Goal: Information Seeking & Learning: Learn about a topic

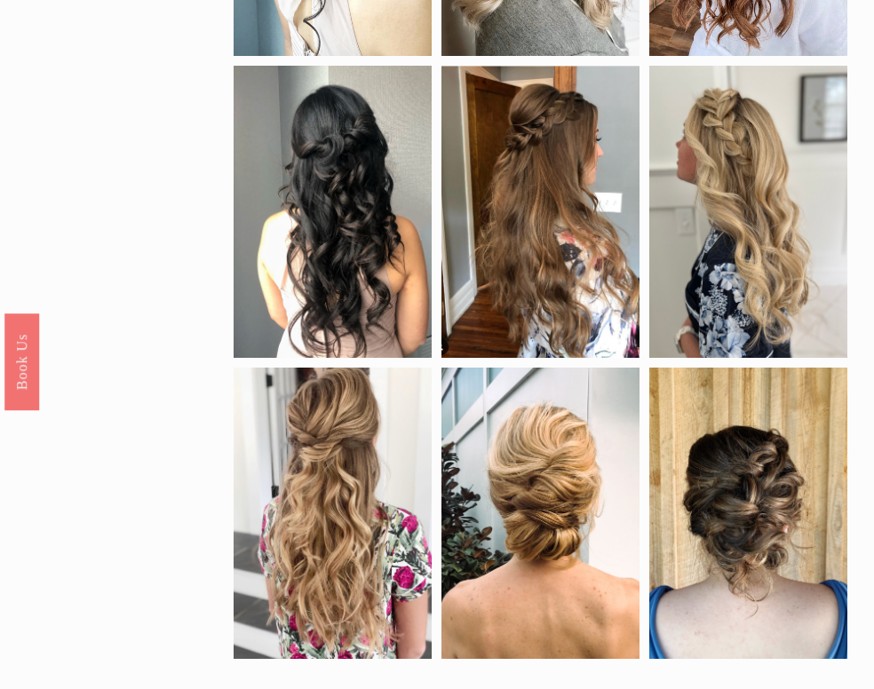
scroll to position [537, 0]
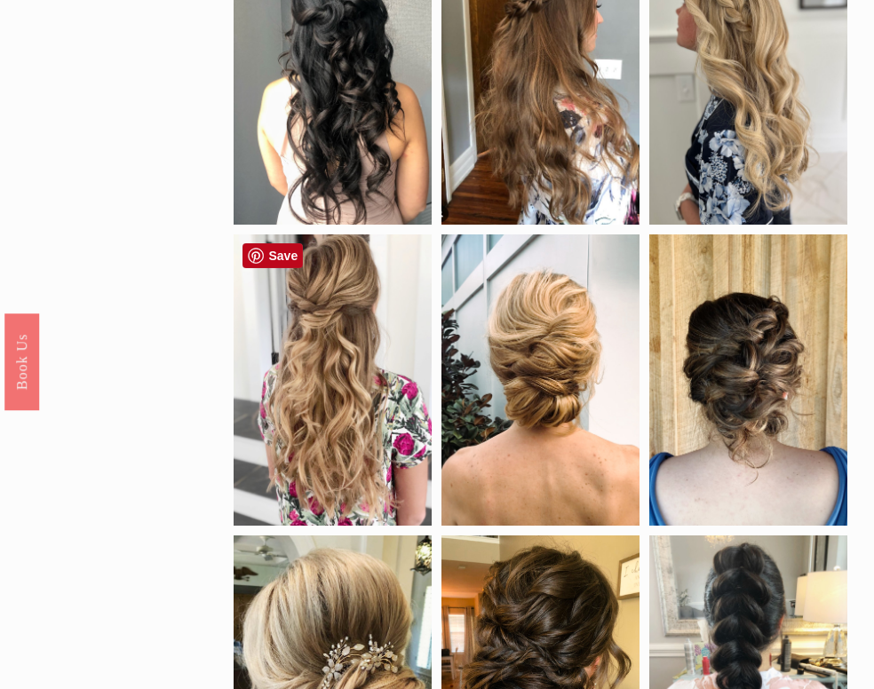
click at [380, 354] on div at bounding box center [333, 381] width 198 height 292
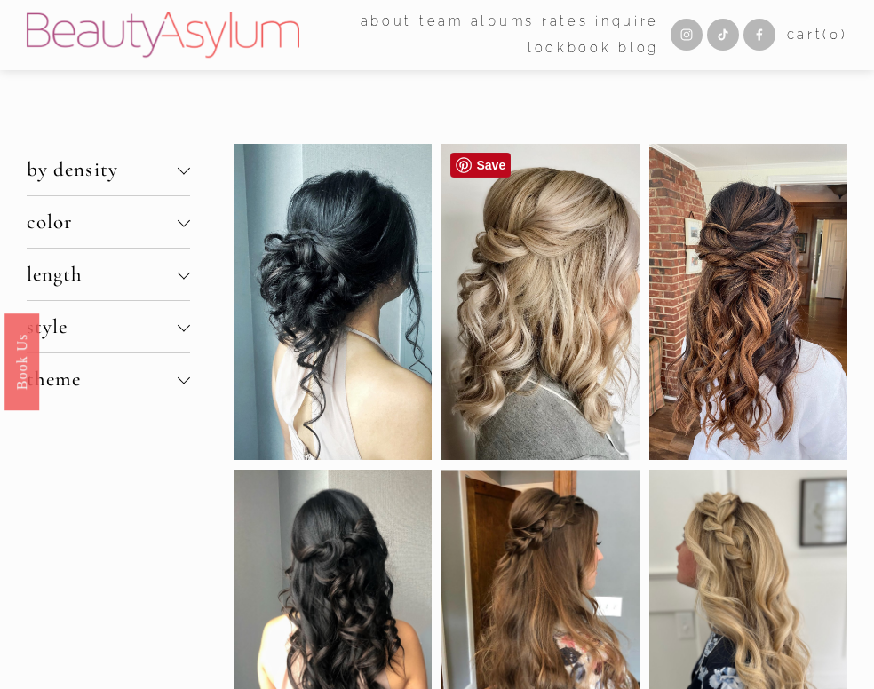
scroll to position [0, 0]
click at [346, 294] on div at bounding box center [333, 302] width 198 height 316
click at [345, 315] on div at bounding box center [333, 302] width 198 height 316
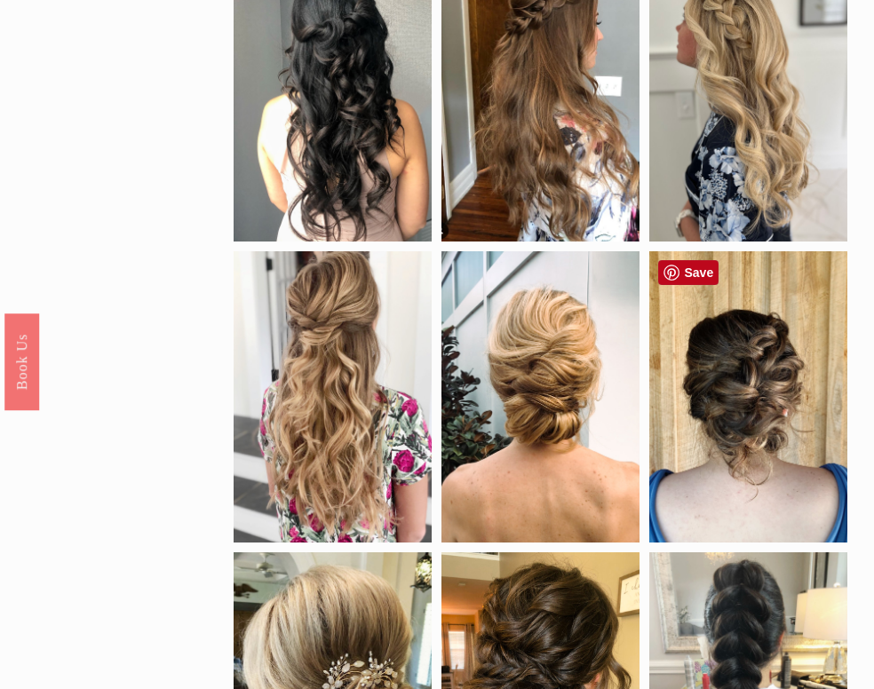
scroll to position [73, 0]
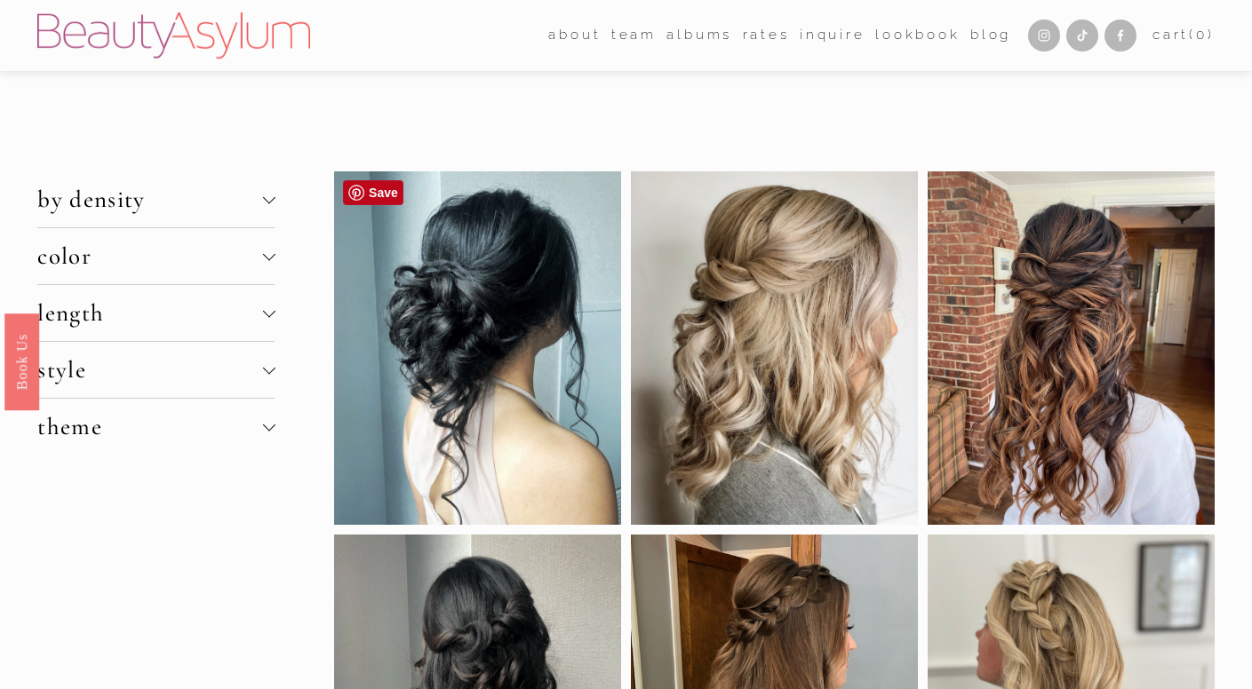
click at [430, 337] on div at bounding box center [477, 348] width 287 height 354
click at [389, 324] on div at bounding box center [477, 348] width 287 height 354
click at [219, 206] on span "by density" at bounding box center [149, 199] width 225 height 29
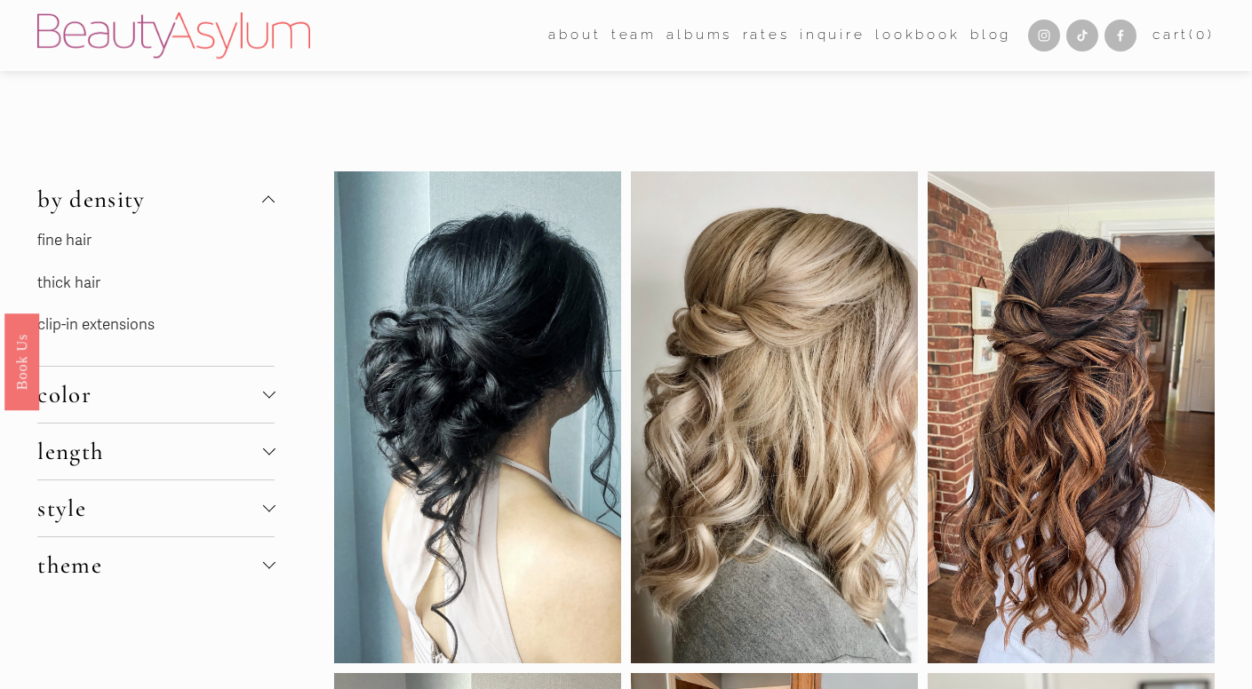
click at [257, 198] on span "by density" at bounding box center [149, 199] width 225 height 29
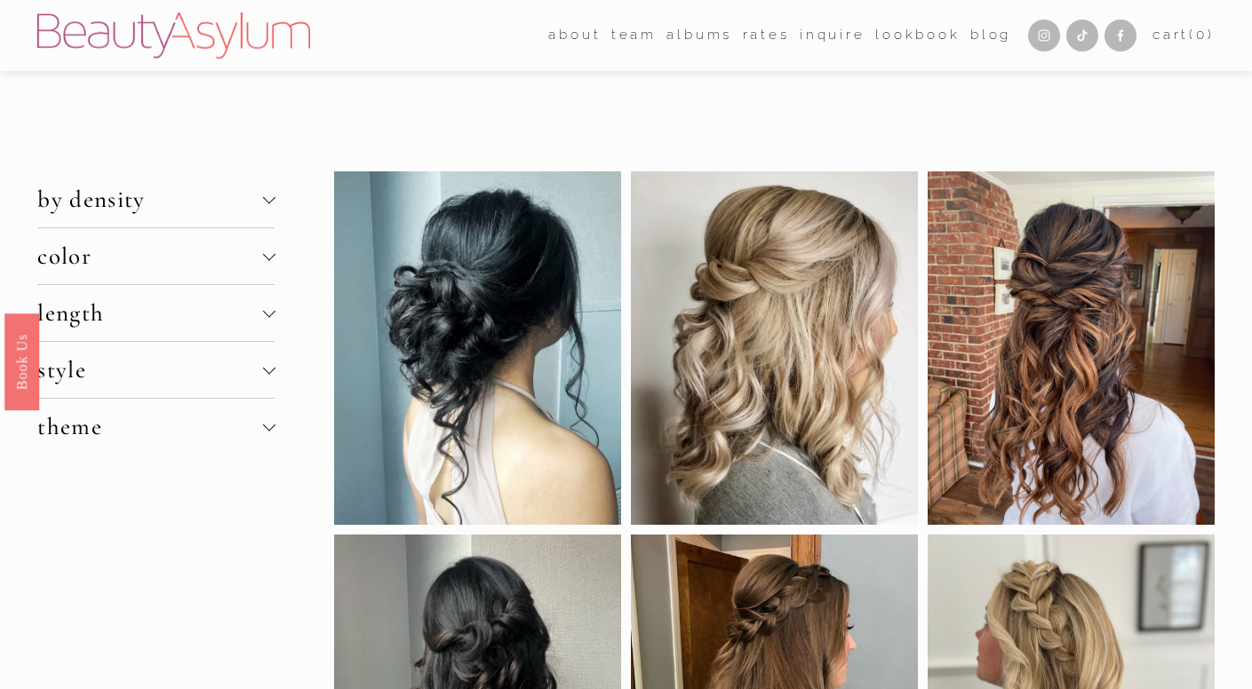
click at [257, 198] on span "by density" at bounding box center [149, 199] width 225 height 29
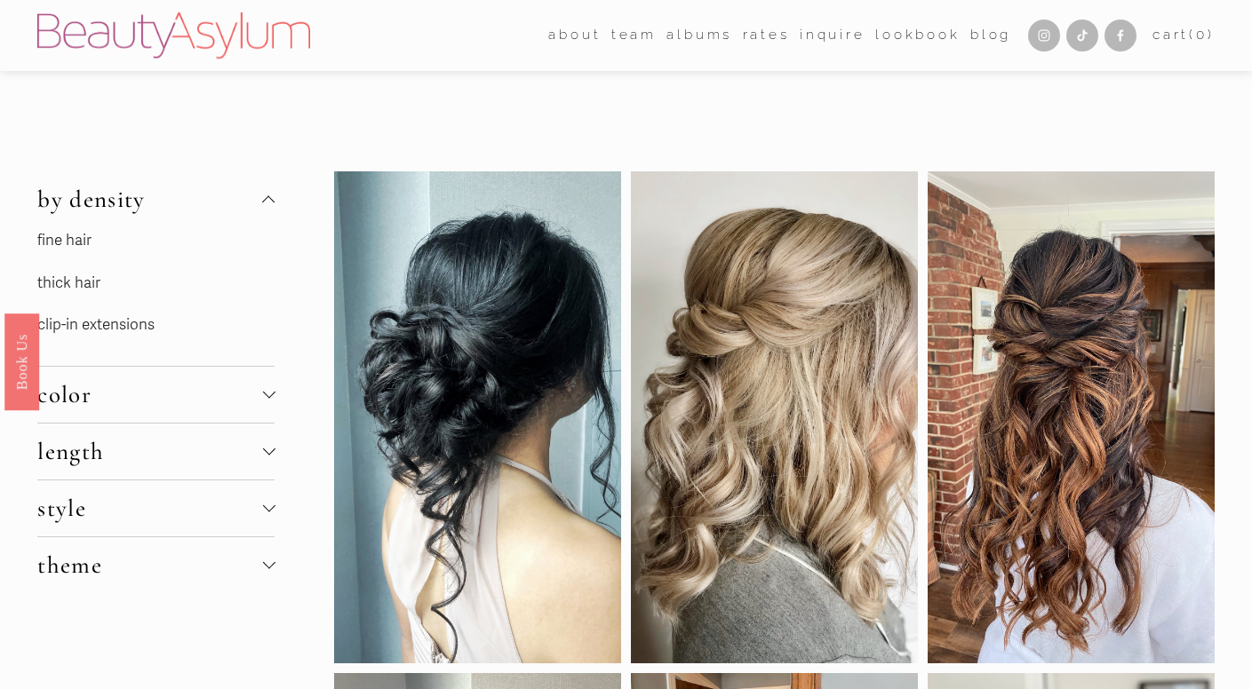
click at [84, 281] on link "thick hair" at bounding box center [68, 283] width 63 height 19
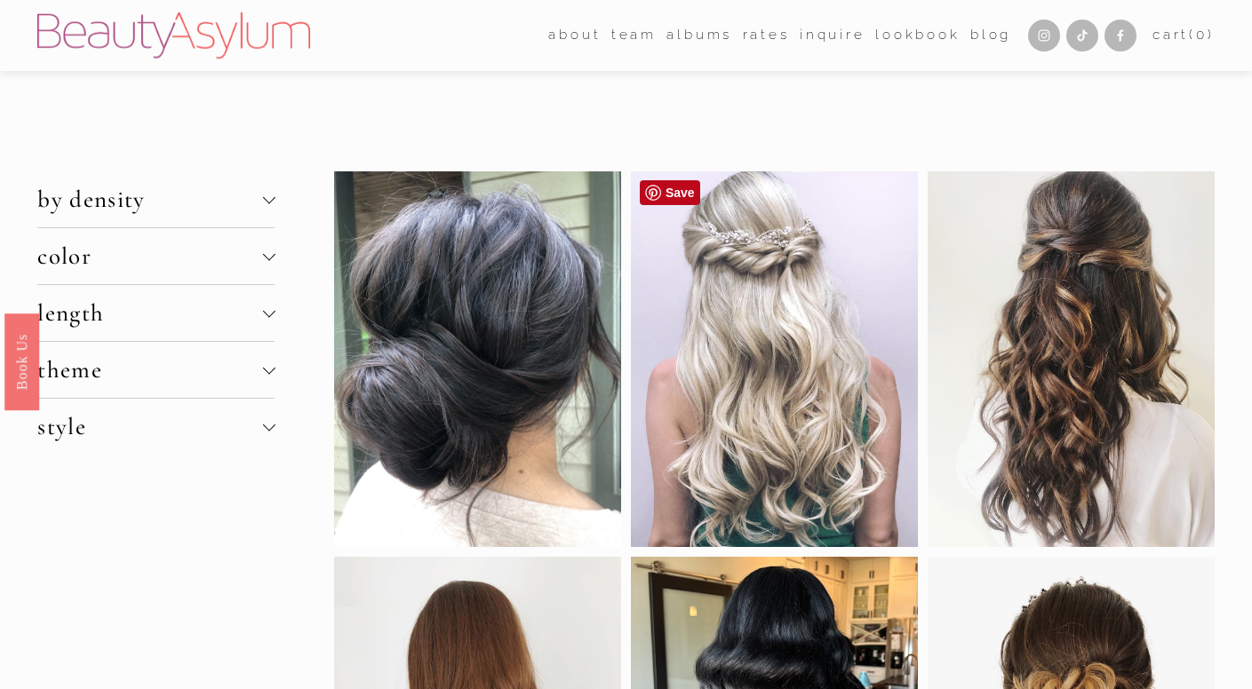
click at [796, 261] on div at bounding box center [774, 359] width 287 height 376
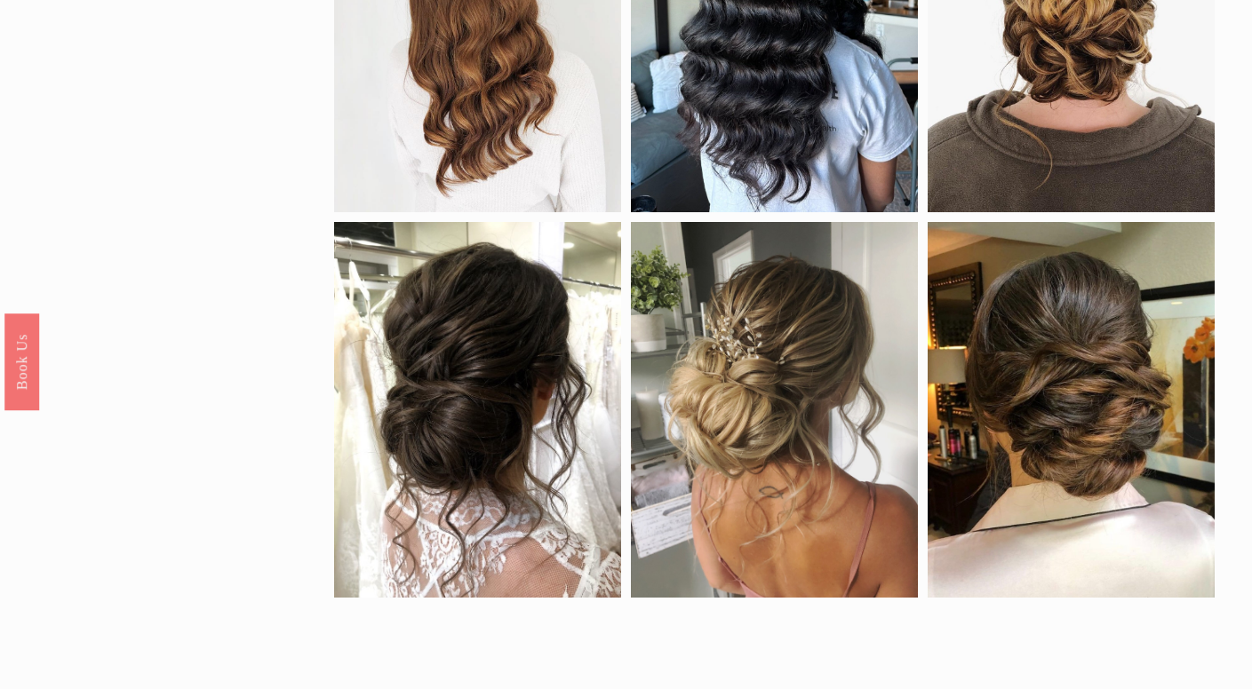
scroll to position [715, 0]
